Goal: Transaction & Acquisition: Purchase product/service

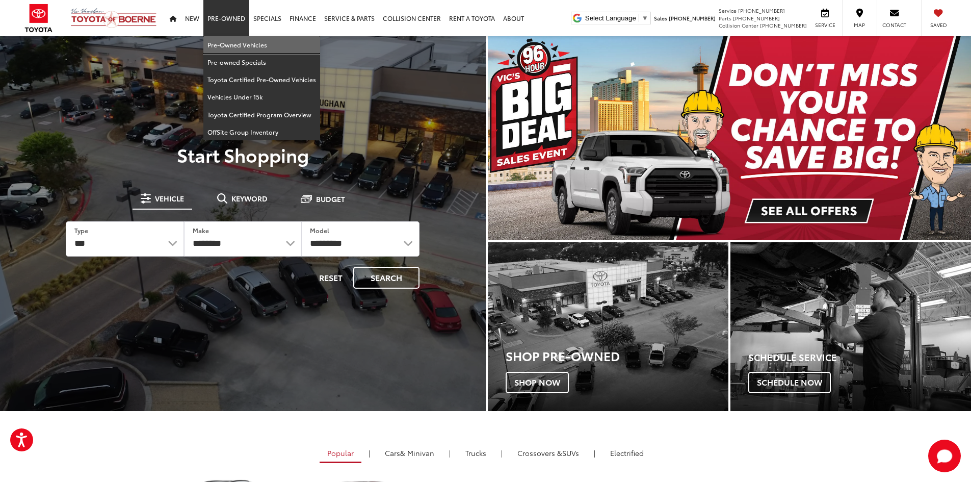
click at [232, 47] on link "Pre-Owned Vehicles" at bounding box center [261, 44] width 117 height 17
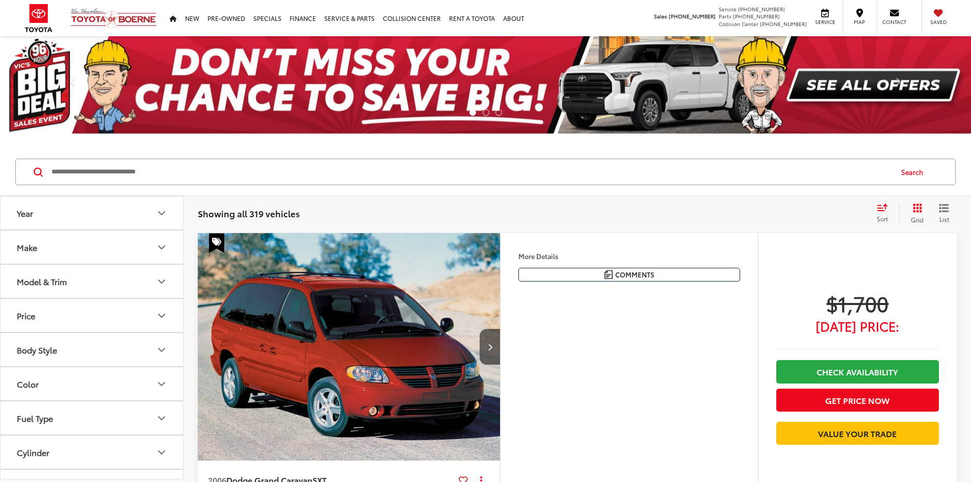
click at [225, 167] on input "Search by Make, Model, or Keyword" at bounding box center [470, 172] width 841 height 24
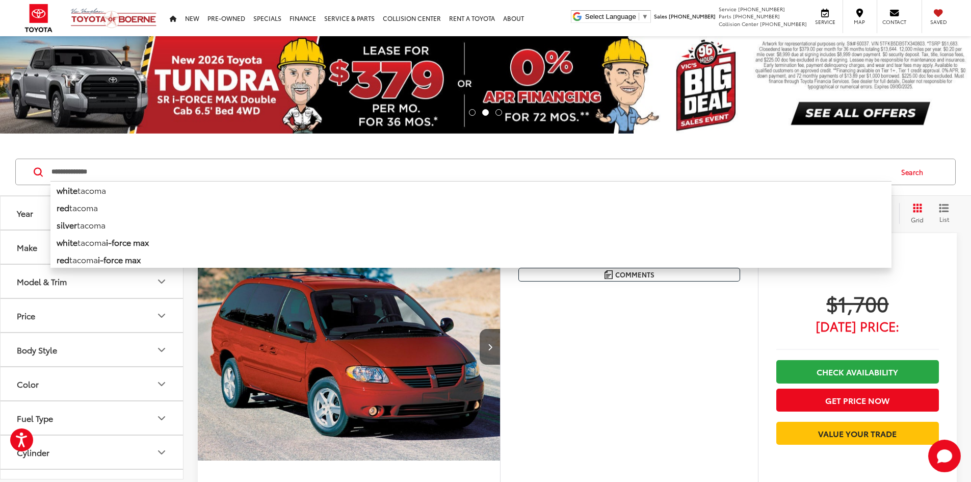
type input "**********"
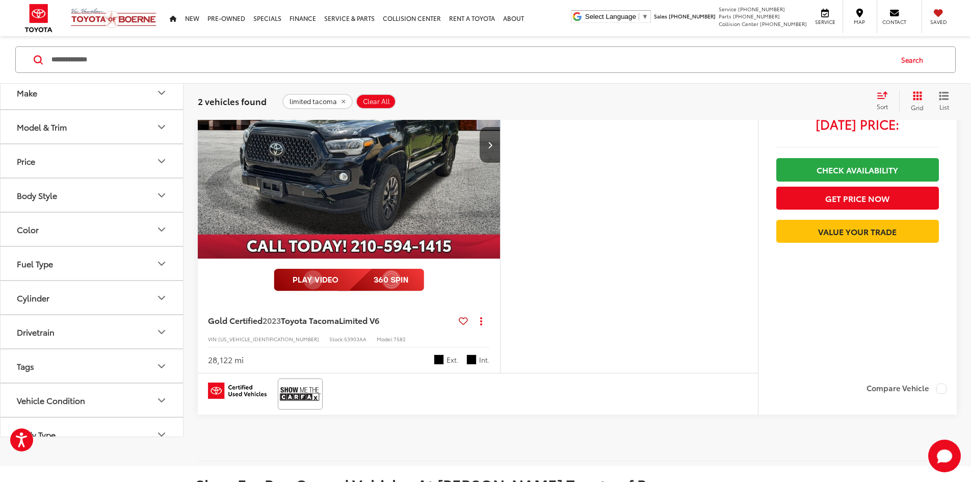
scroll to position [612, 0]
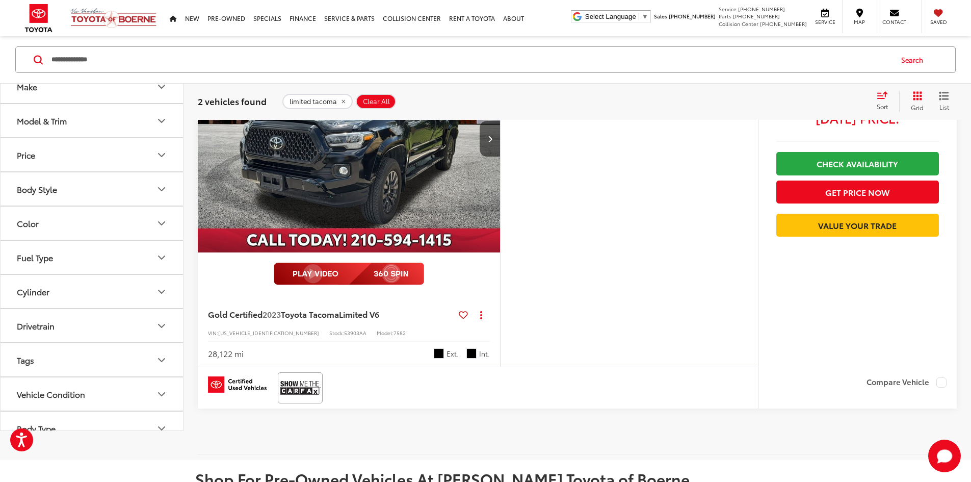
click at [344, 336] on span "53903AA" at bounding box center [355, 333] width 22 height 8
copy span "53903AA"
